Goal: Task Accomplishment & Management: Use online tool/utility

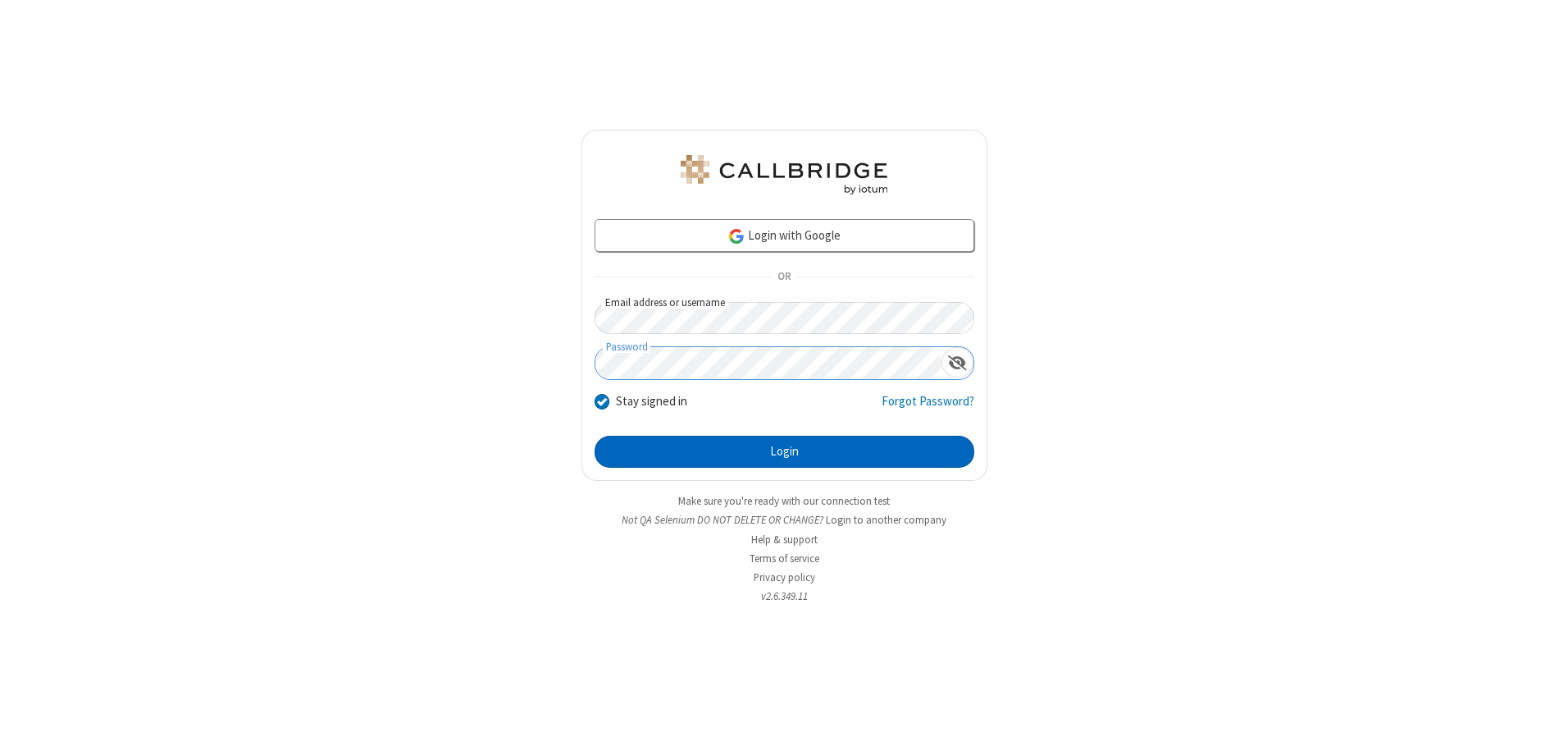
click at [784, 451] on button "Login" at bounding box center [784, 451] width 379 height 32
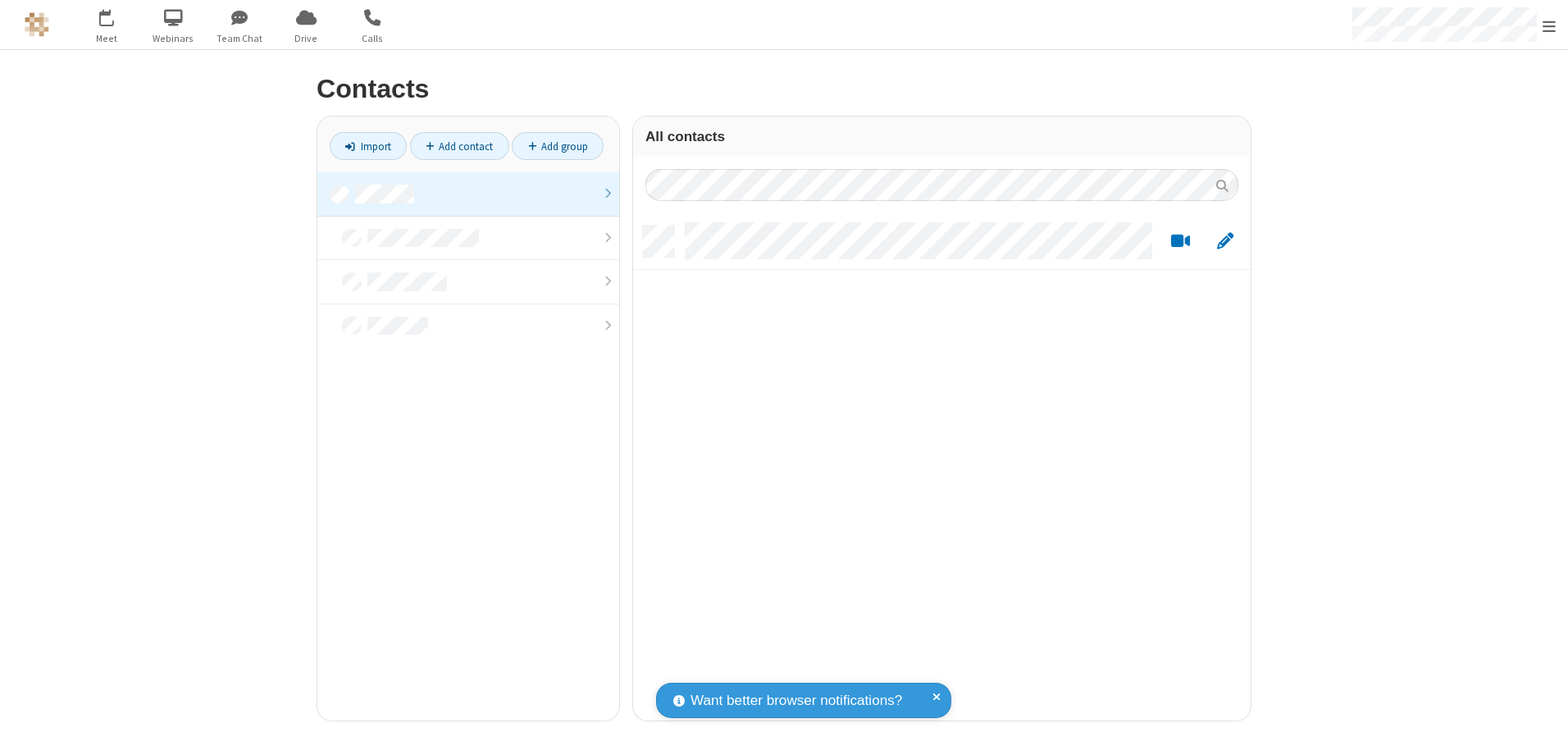
scroll to position [495, 605]
click at [469, 194] on link at bounding box center [468, 195] width 302 height 45
click at [368, 146] on link "Import" at bounding box center [367, 146] width 77 height 28
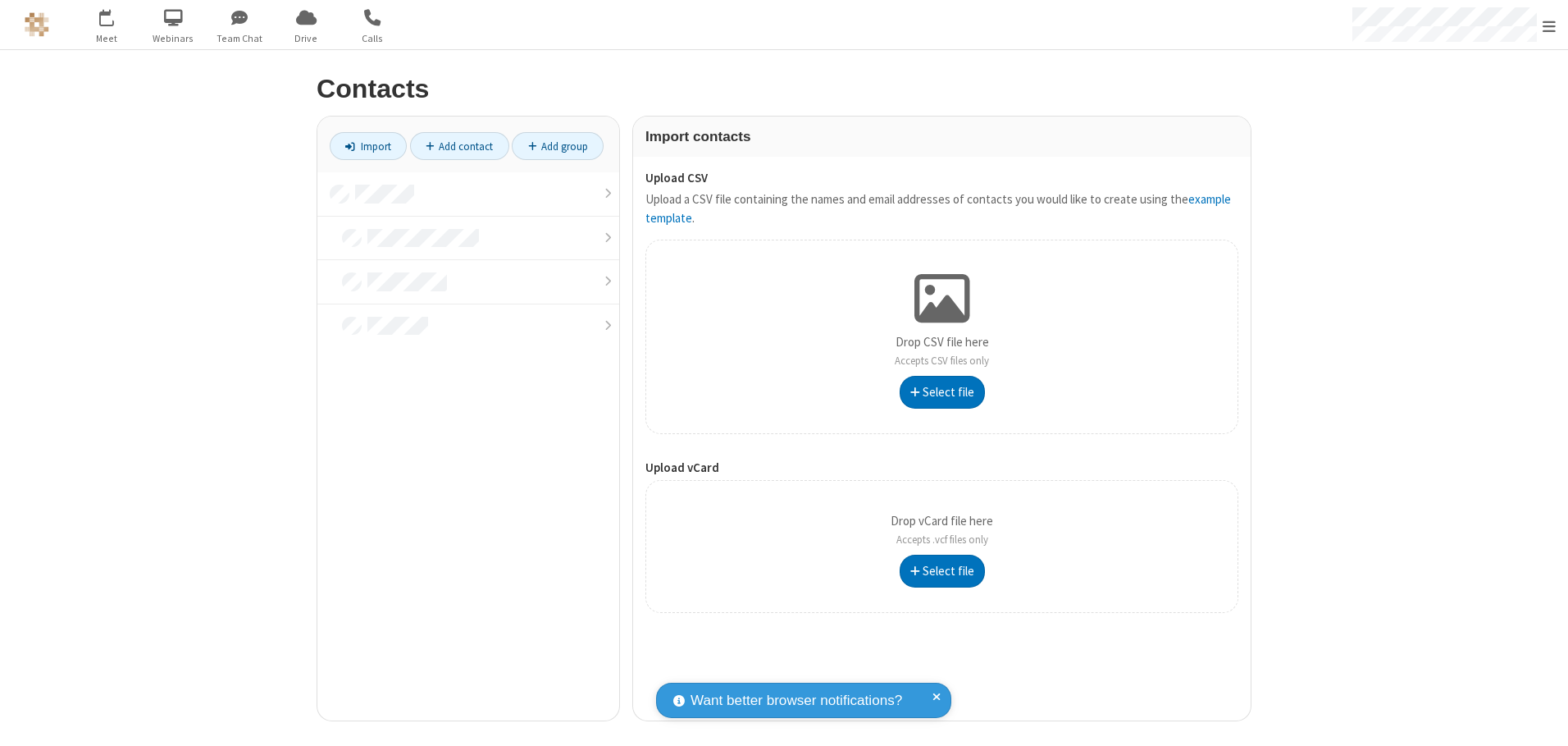
type input "C:\fakepath\excel_file.xlsx"
